Goal: Task Accomplishment & Management: Use online tool/utility

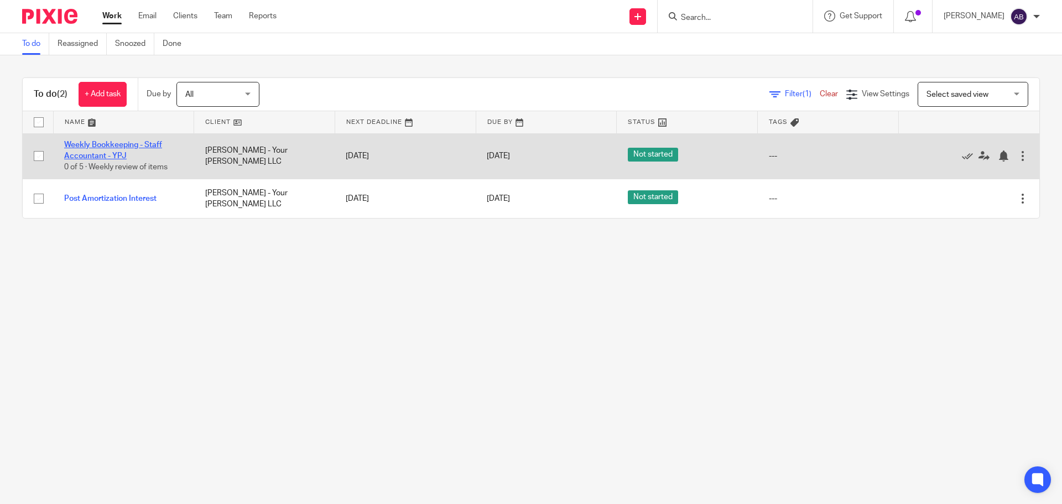
click at [112, 145] on link "Weekly Bookkeeping - Staff Accountant - YPJ" at bounding box center [113, 150] width 98 height 19
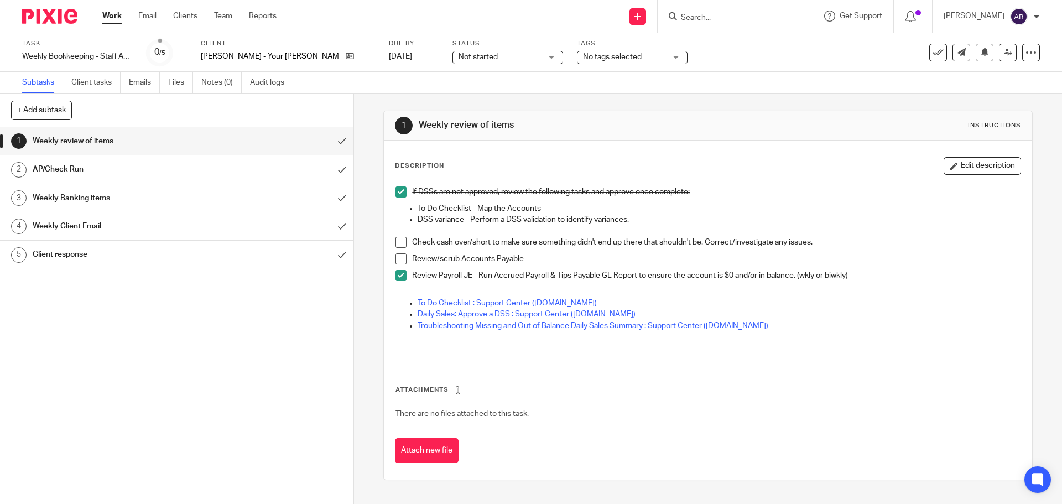
click at [81, 177] on h1 "AP/Check Run" at bounding box center [128, 169] width 191 height 17
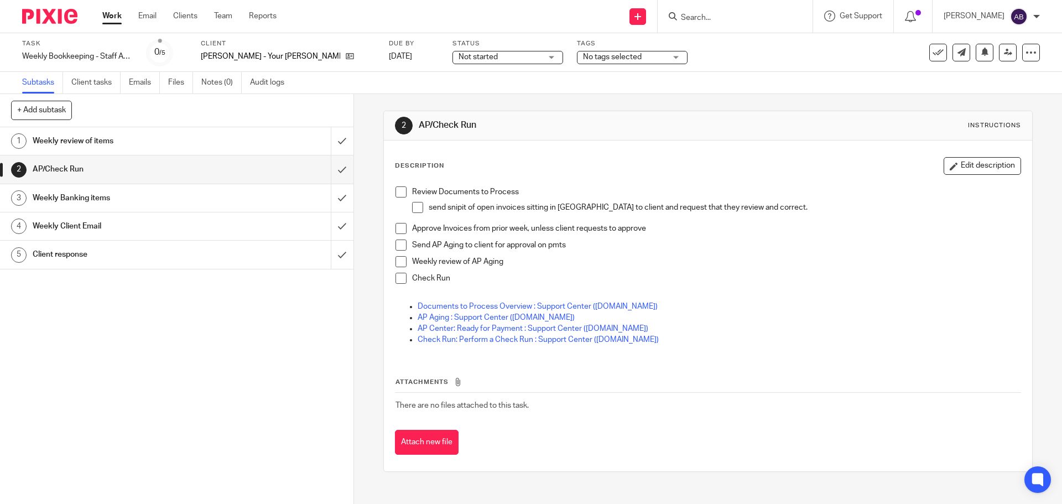
click at [396, 232] on span at bounding box center [401, 228] width 11 height 11
click at [396, 260] on span at bounding box center [401, 261] width 11 height 11
click at [63, 199] on h1 "Weekly Banking items" at bounding box center [128, 198] width 191 height 17
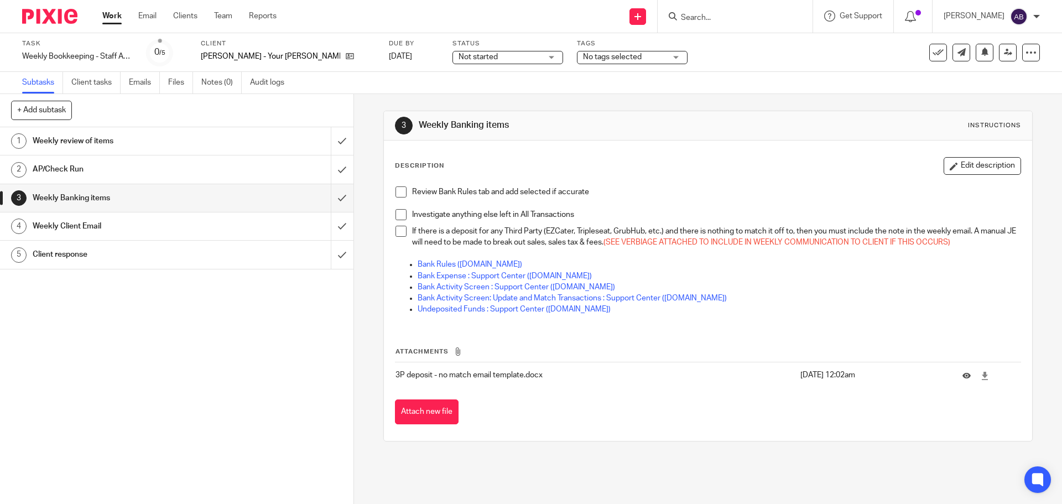
click at [398, 214] on span at bounding box center [401, 214] width 11 height 11
drag, startPoint x: 393, startPoint y: 230, endPoint x: 387, endPoint y: 220, distance: 12.1
click at [396, 230] on span at bounding box center [401, 231] width 11 height 11
click at [105, 22] on link "Work" at bounding box center [111, 16] width 19 height 11
